Goal: Information Seeking & Learning: Learn about a topic

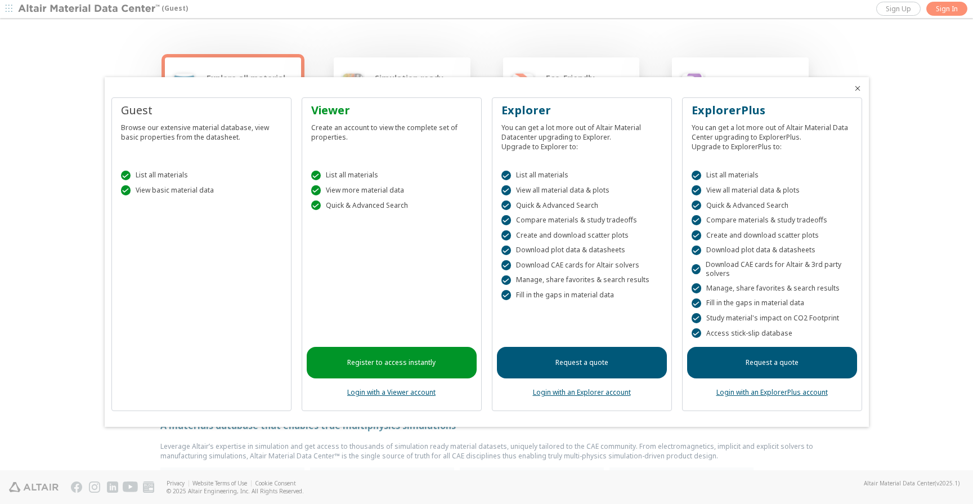
click at [855, 87] on icon "Close" at bounding box center [857, 88] width 9 height 9
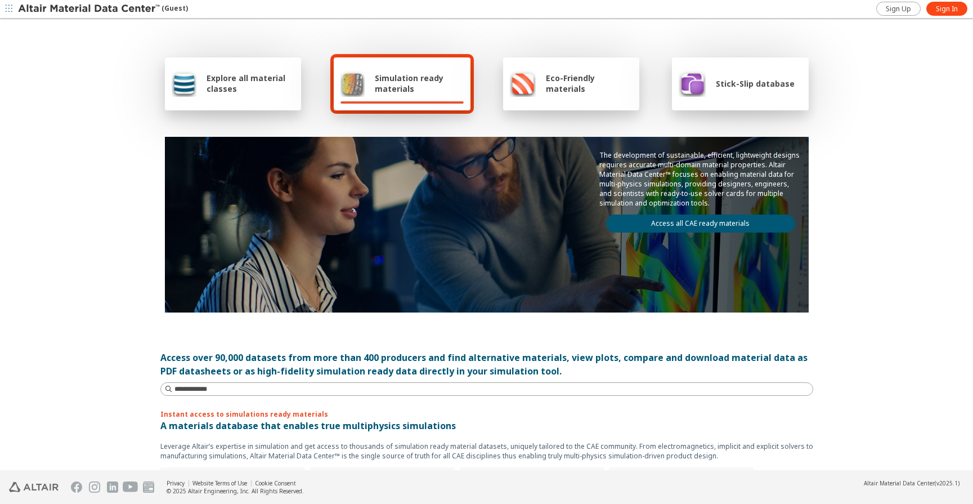
click at [609, 95] on div "Eco-Friendly materials" at bounding box center [571, 83] width 123 height 27
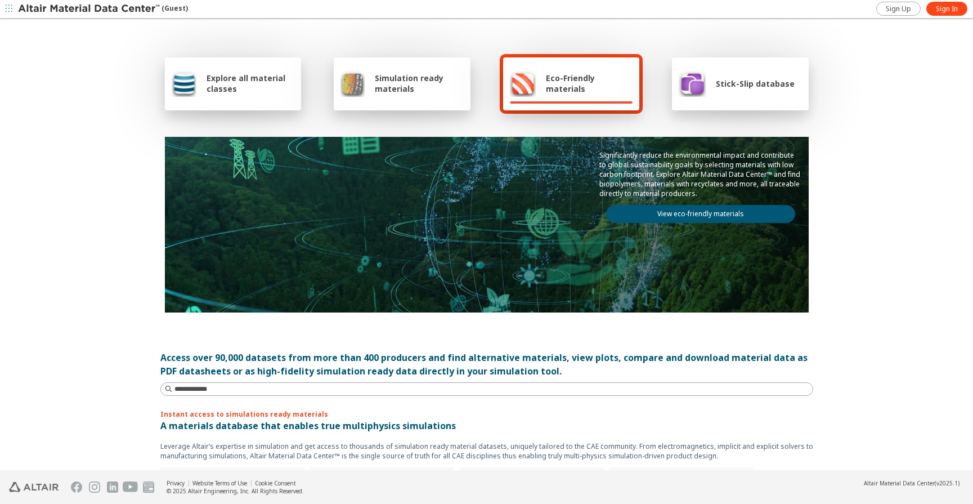
click at [766, 97] on div "Stick-Slip database" at bounding box center [740, 83] width 137 height 53
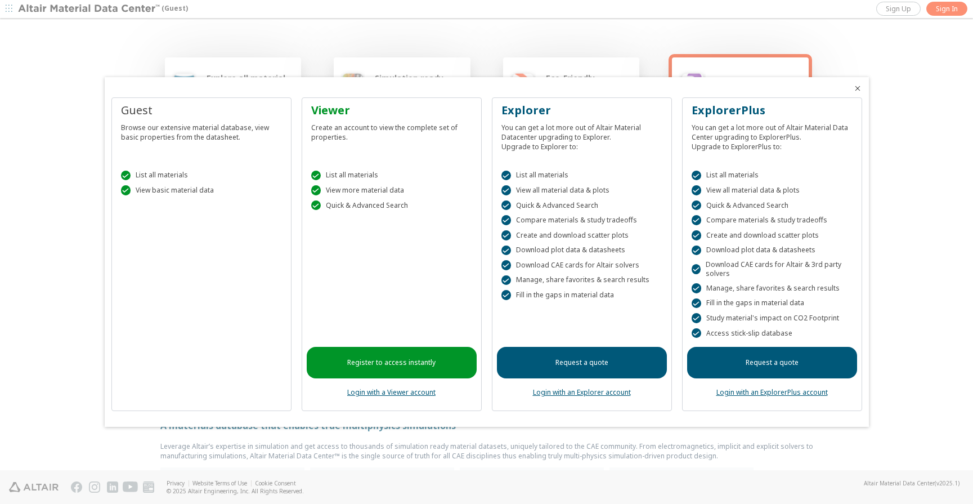
click at [857, 89] on icon "Close" at bounding box center [857, 88] width 9 height 9
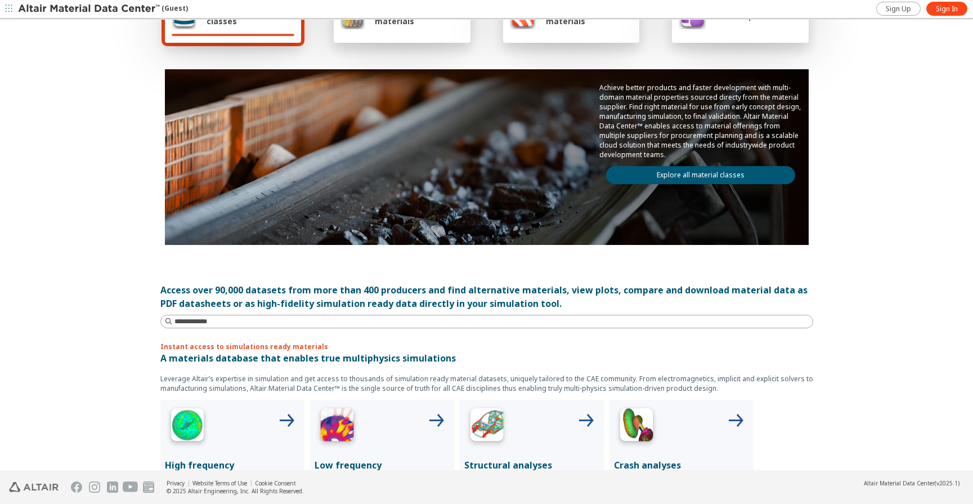
scroll to position [89, 0]
